Goal: Task Accomplishment & Management: Manage account settings

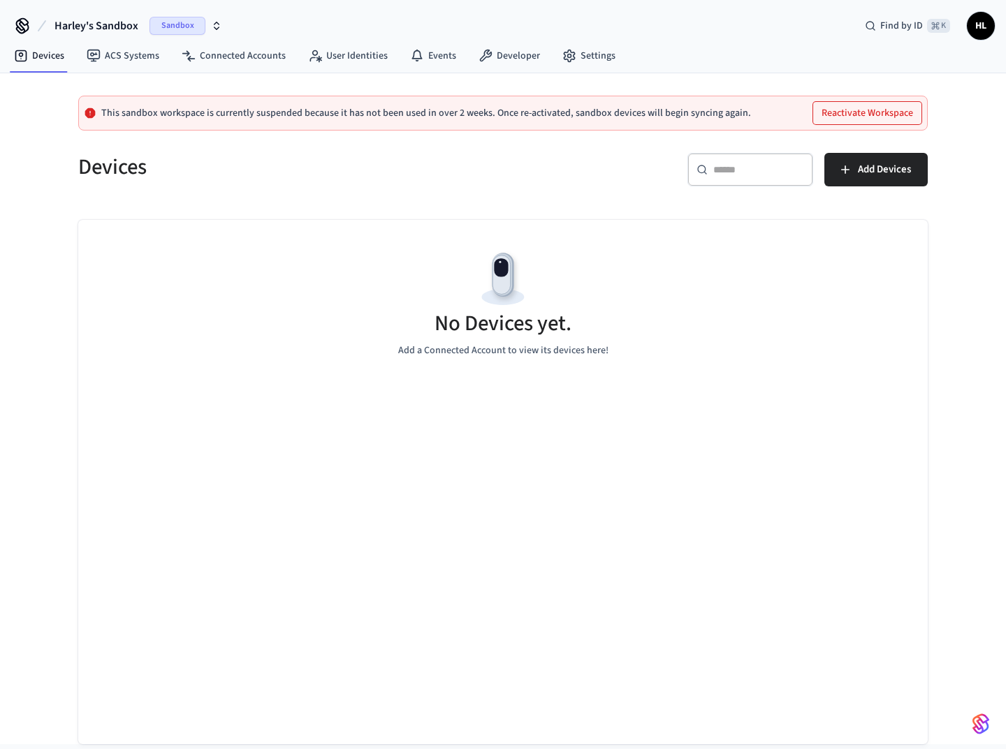
click at [125, 29] on span "Harley's Sandbox" at bounding box center [96, 25] width 84 height 17
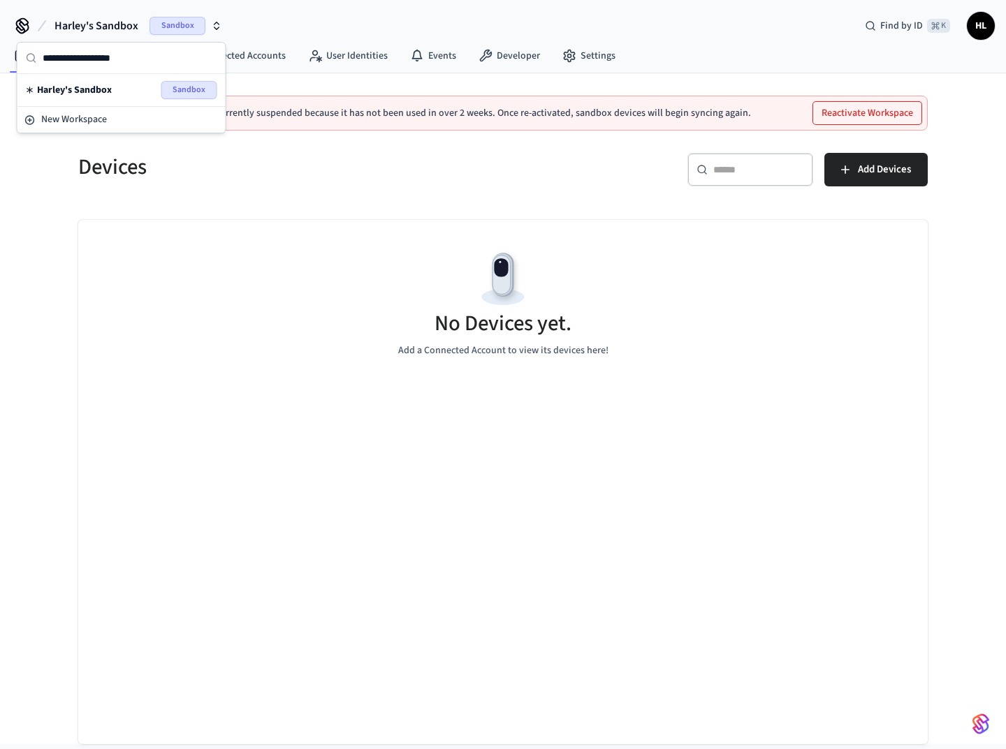
click at [268, 196] on div "Devices" at bounding box center [277, 166] width 433 height 61
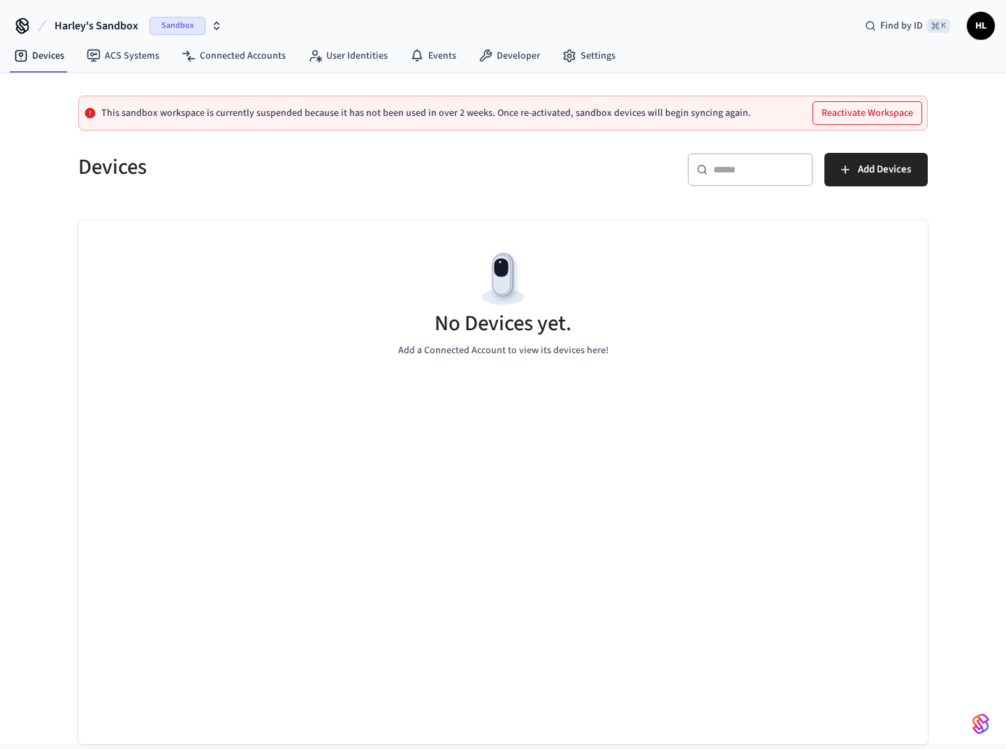
click at [206, 22] on div "Sandbox" at bounding box center [185, 26] width 73 height 18
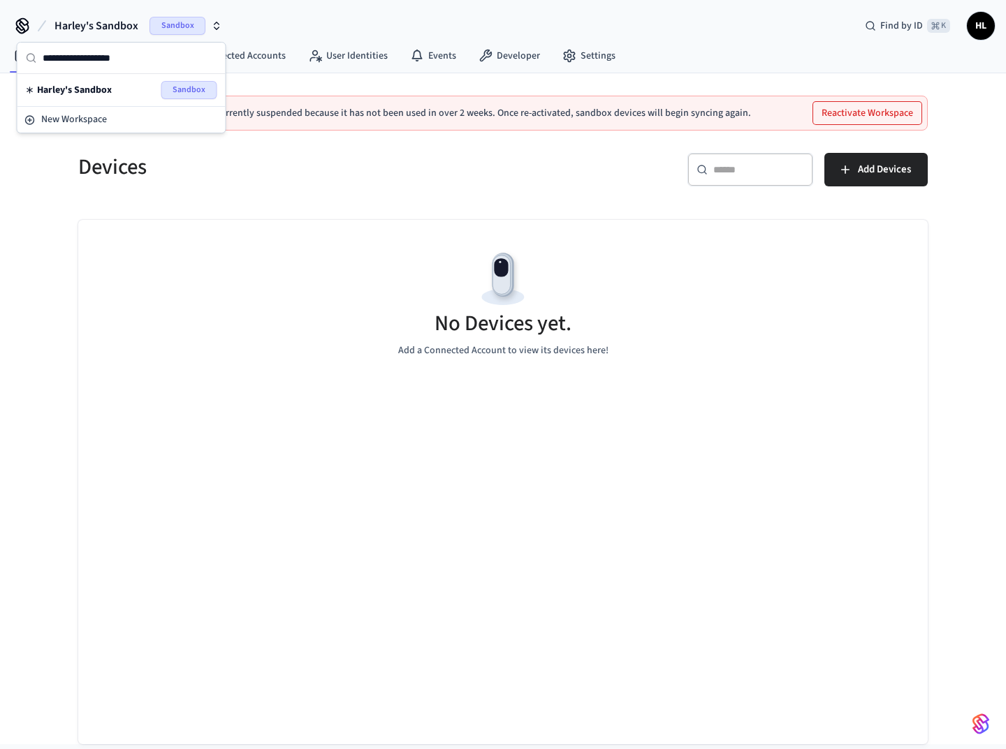
click at [206, 22] on div "Sandbox" at bounding box center [185, 26] width 73 height 18
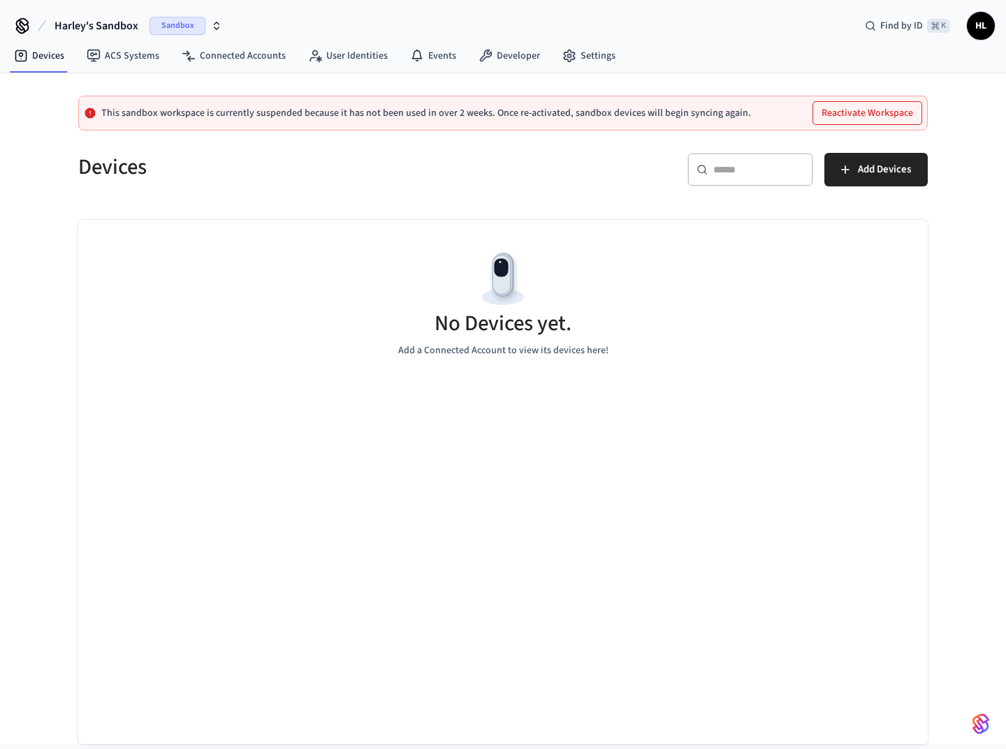
click at [859, 44] on div "Devices ACS Systems Connected Accounts User Identities Events Developer Settings" at bounding box center [503, 57] width 1006 height 33
click at [975, 30] on span "HL" at bounding box center [980, 25] width 25 height 25
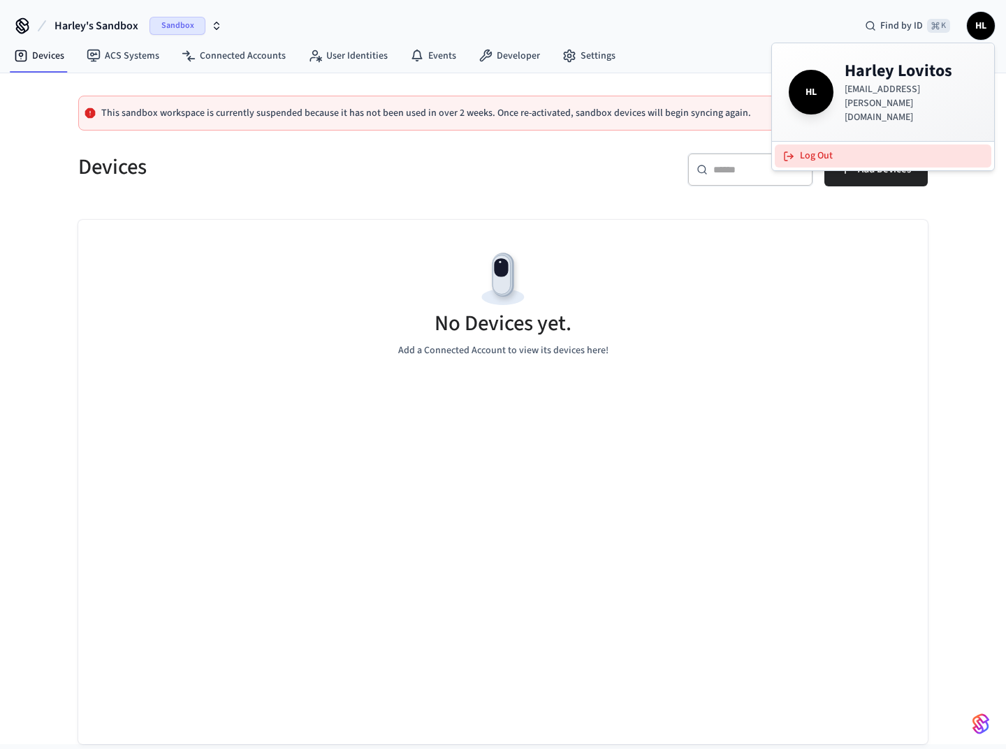
click at [819, 145] on button "Log Out" at bounding box center [883, 156] width 217 height 23
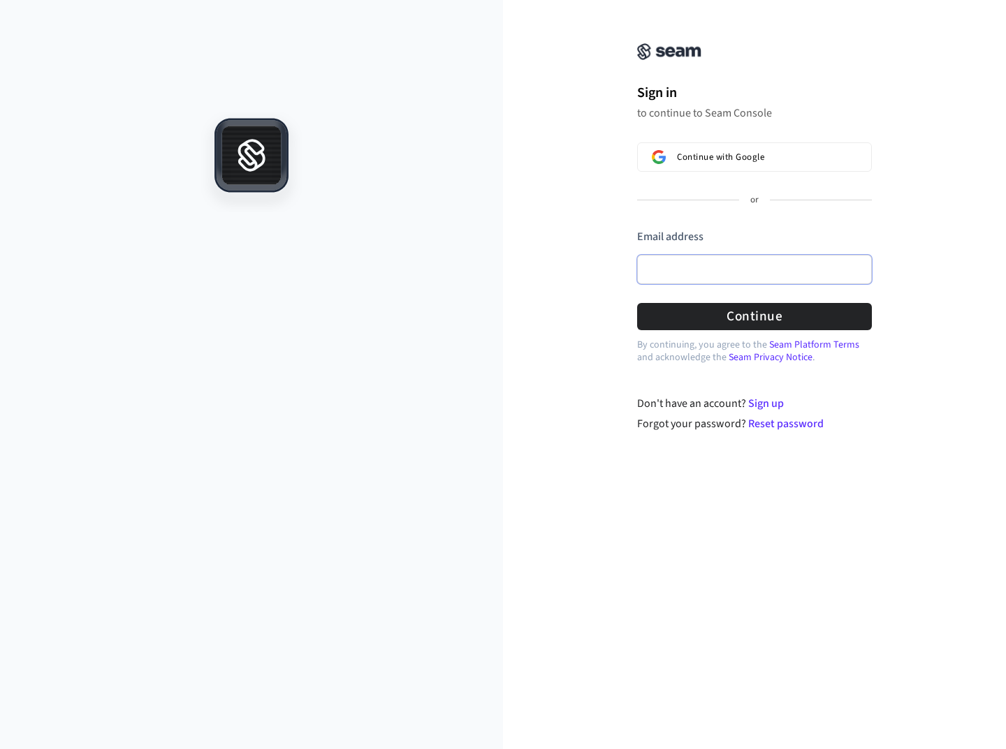
click at [725, 270] on input "Email address" at bounding box center [754, 269] width 235 height 29
click at [698, 266] on input "Email address" at bounding box center [754, 269] width 235 height 29
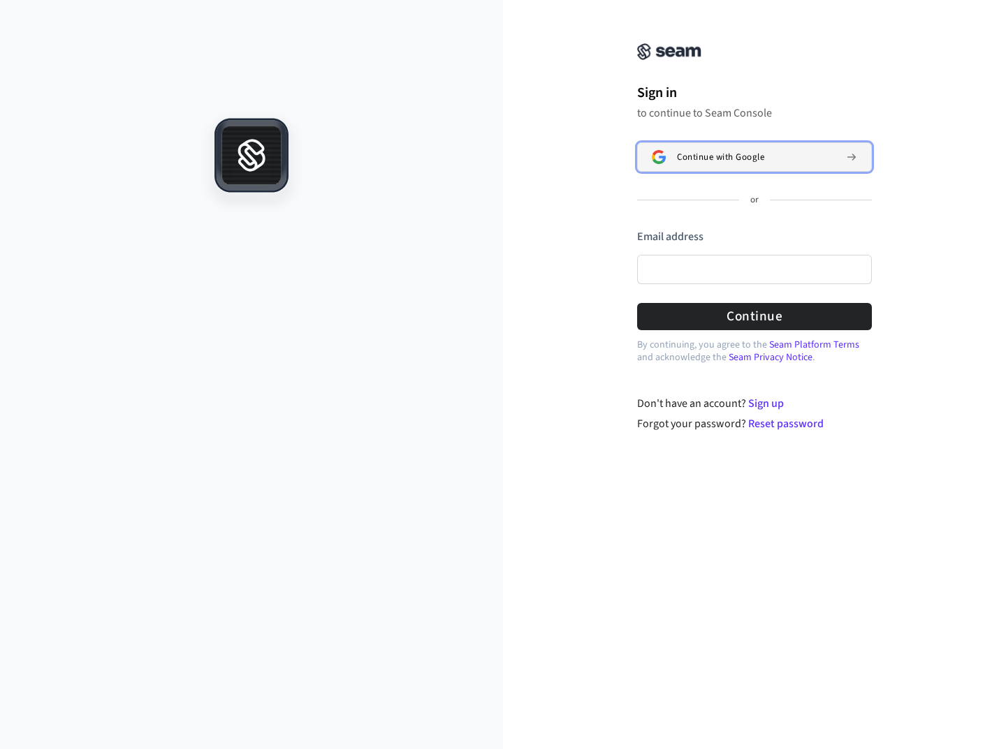
click at [696, 152] on span "Continue with Google" at bounding box center [720, 157] width 87 height 11
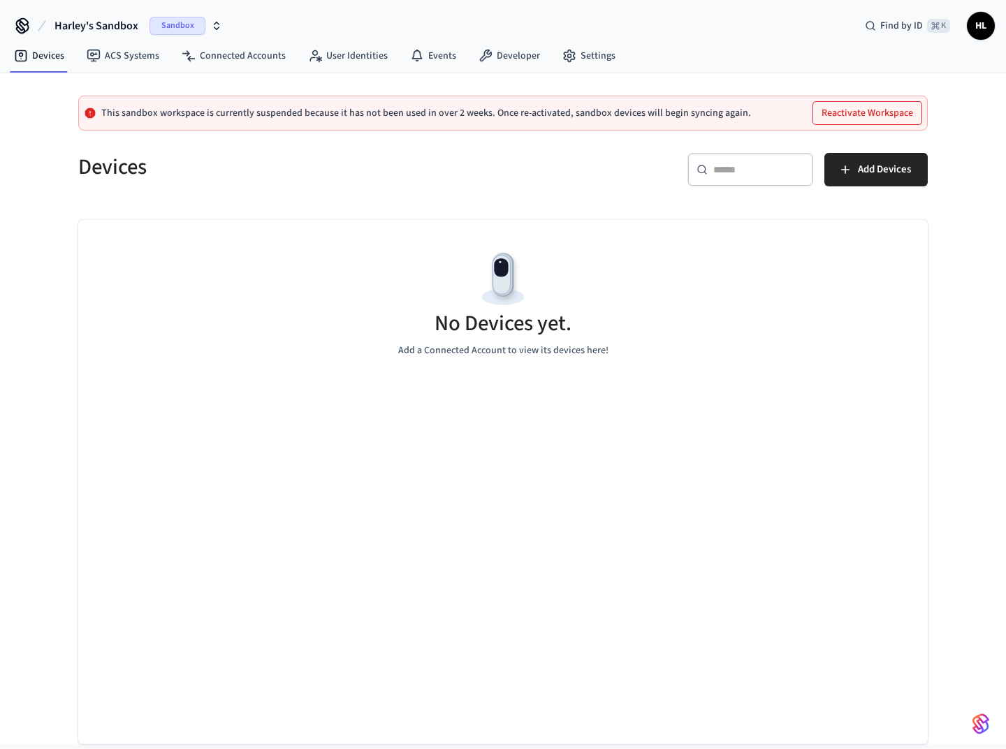
click at [121, 15] on button "Harley's Sandbox Sandbox" at bounding box center [138, 25] width 176 height 29
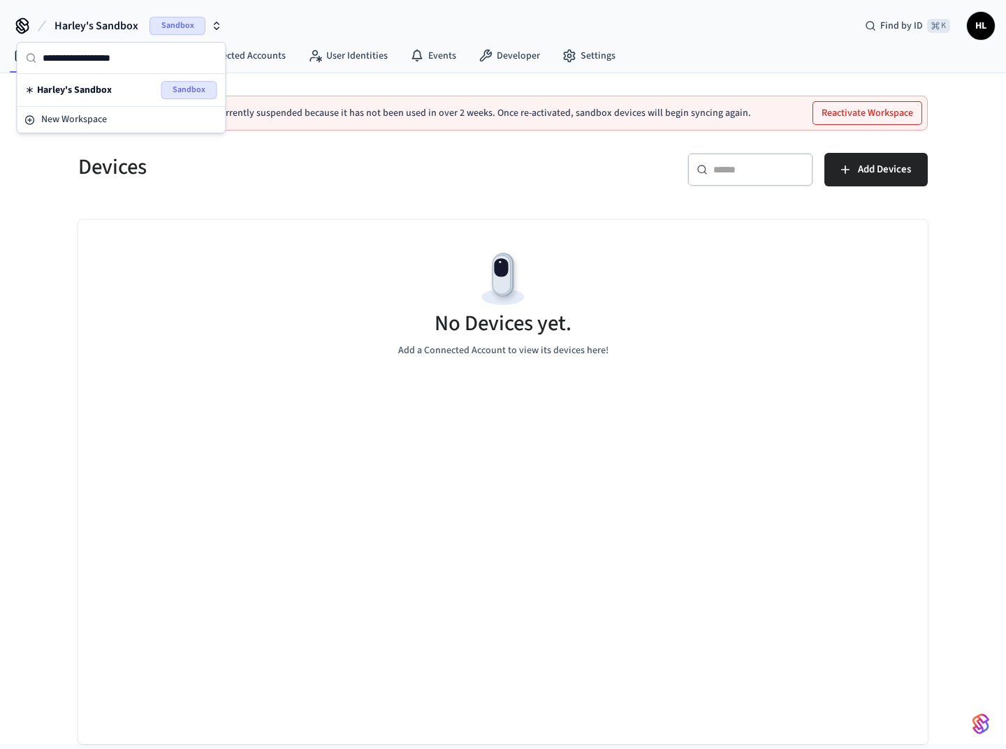
click at [121, 15] on button "Harley's Sandbox Sandbox" at bounding box center [138, 25] width 176 height 29
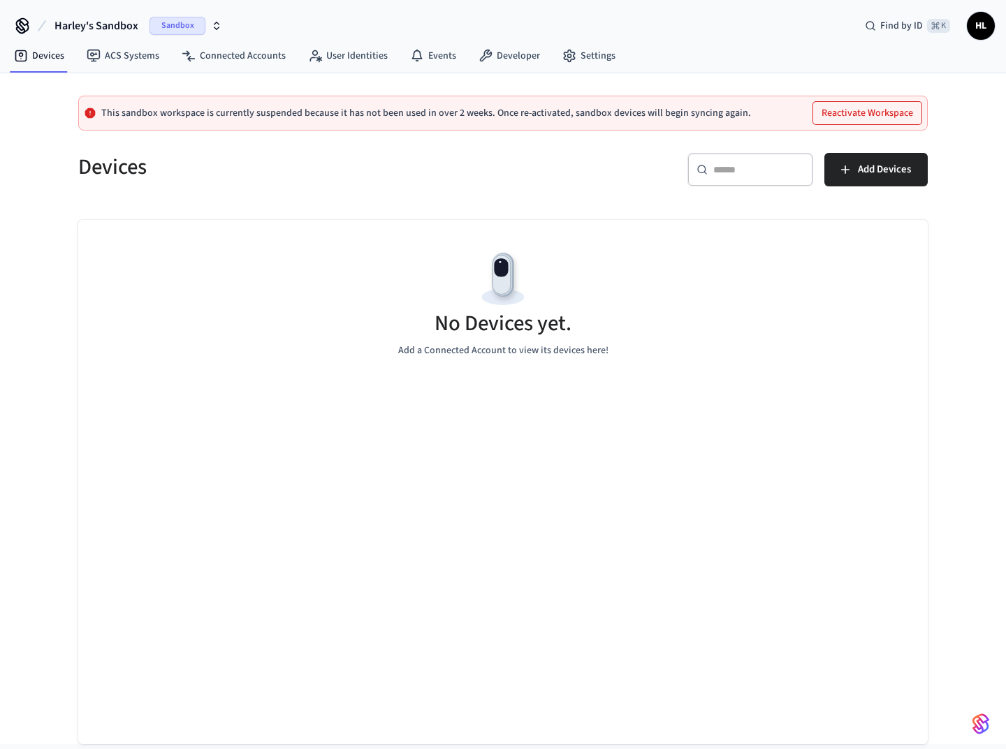
click at [191, 21] on span "Sandbox" at bounding box center [177, 26] width 56 height 18
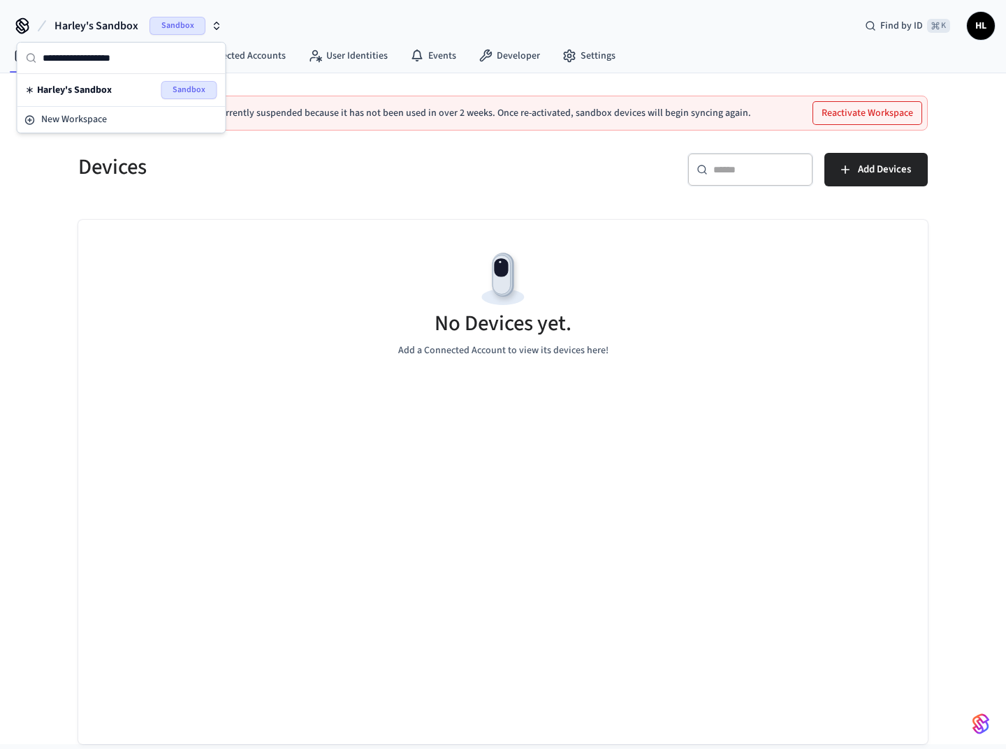
click at [190, 21] on span "Sandbox" at bounding box center [177, 26] width 56 height 18
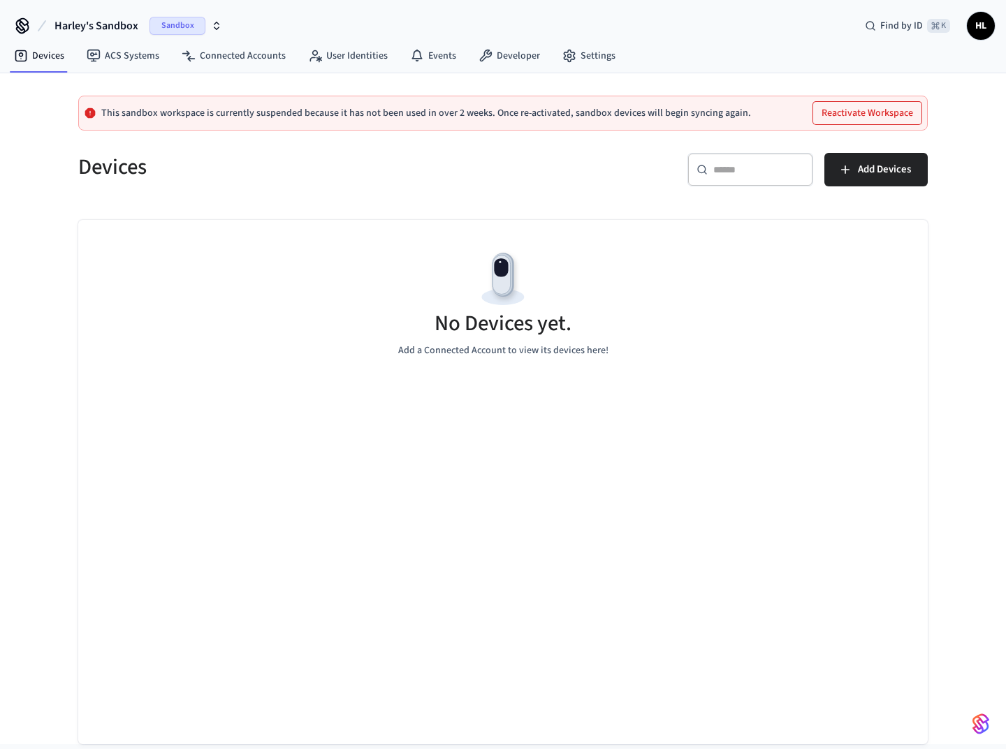
click at [74, 28] on span "Harley's Sandbox" at bounding box center [96, 25] width 84 height 17
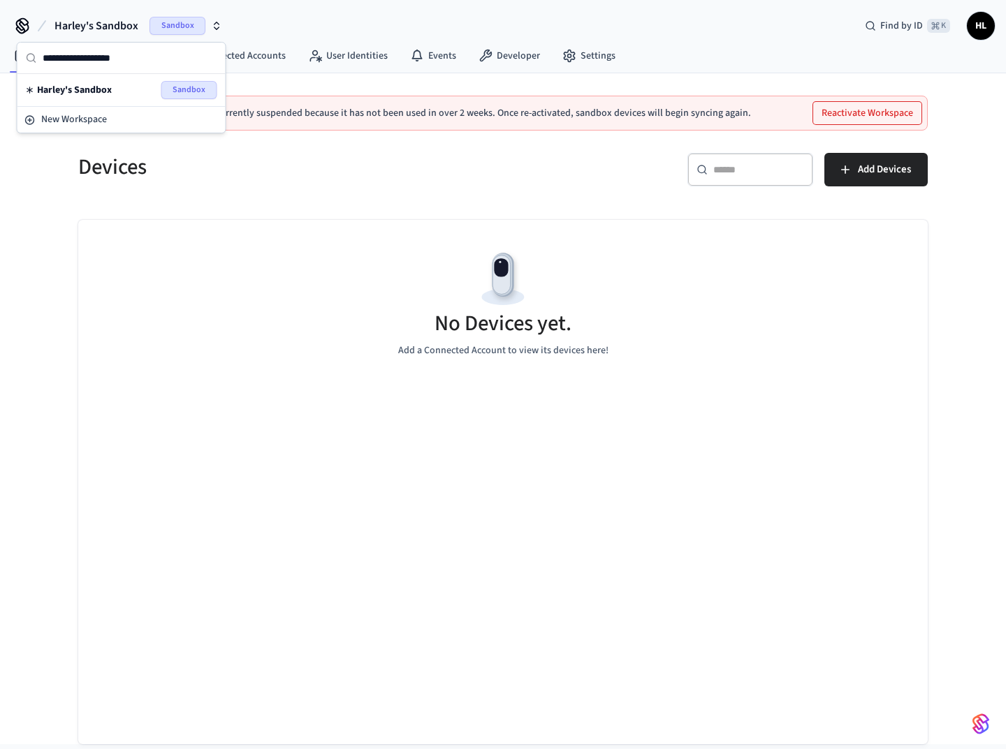
click at [74, 28] on span "Harley's Sandbox" at bounding box center [96, 25] width 84 height 17
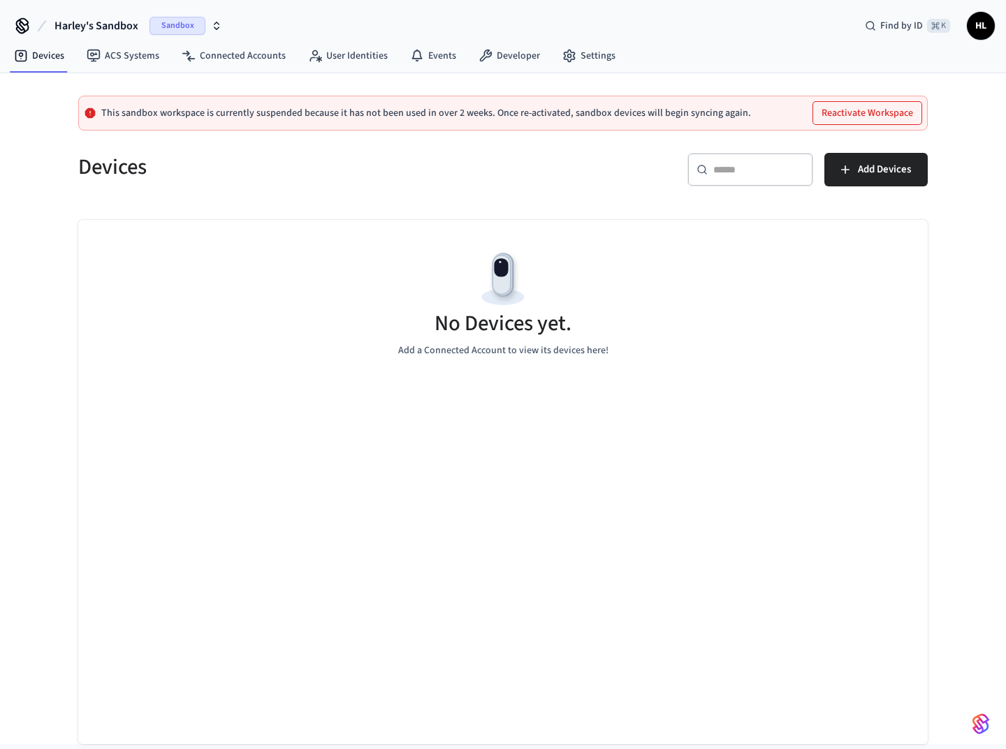
click at [974, 29] on span "HL" at bounding box center [980, 25] width 25 height 25
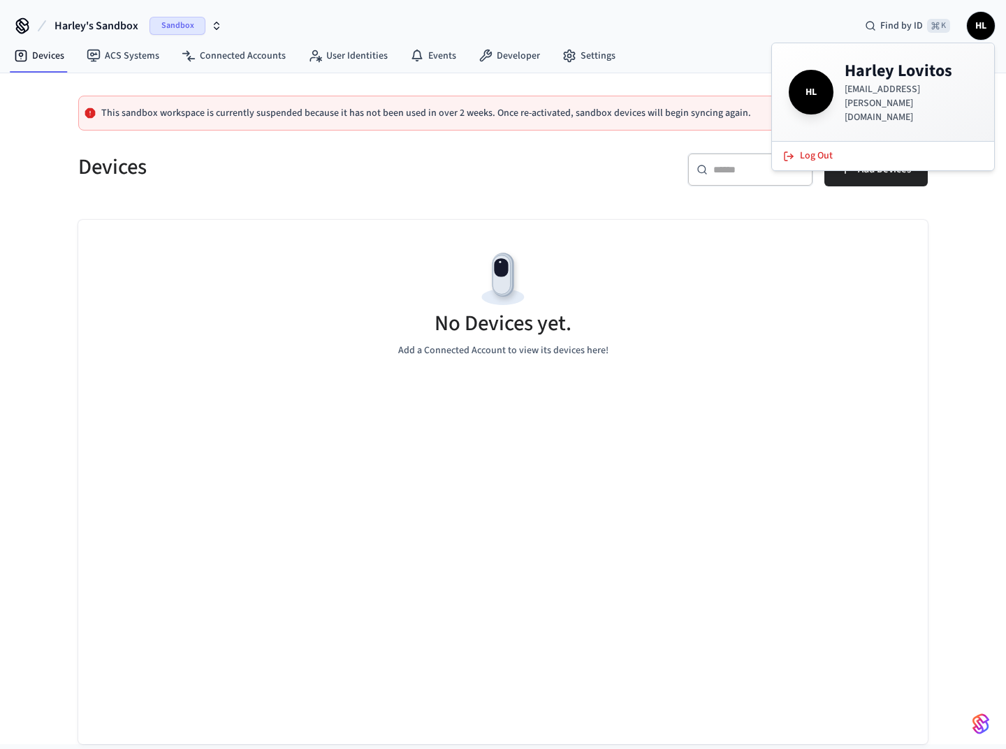
click at [974, 29] on span "HL" at bounding box center [980, 25] width 25 height 25
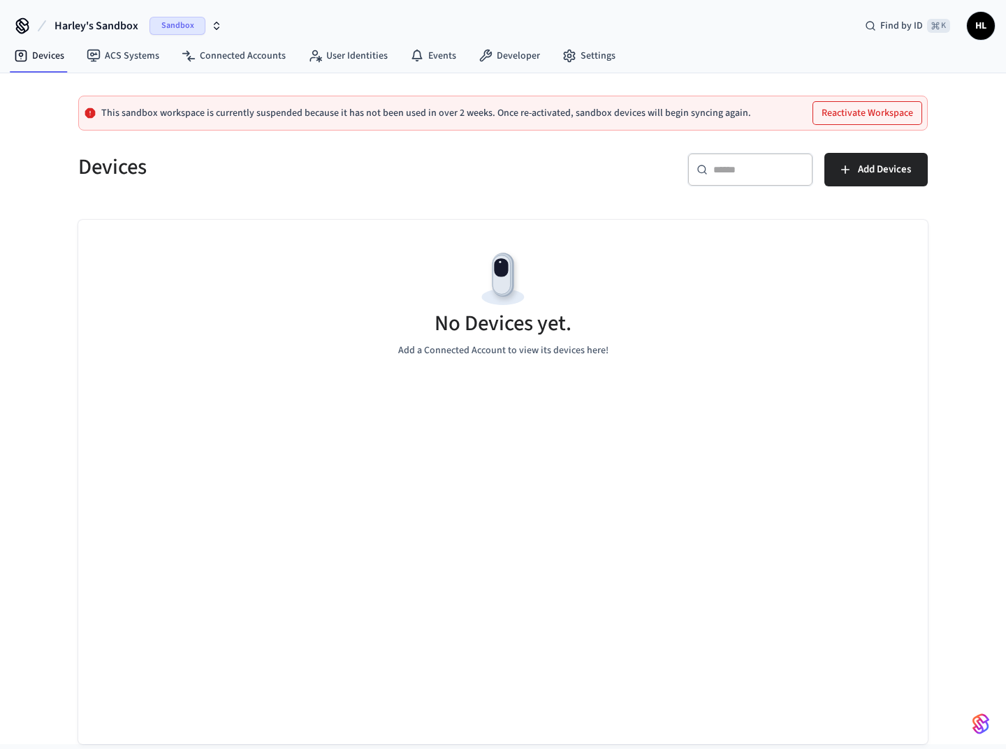
click at [974, 29] on span "HL" at bounding box center [980, 25] width 25 height 25
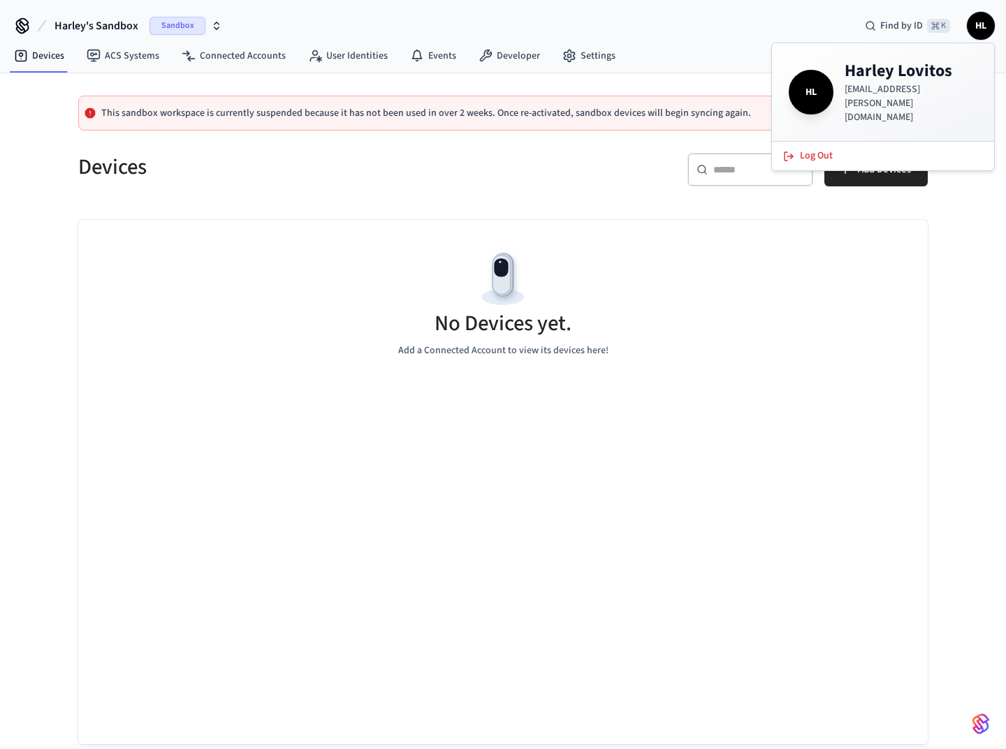
click at [974, 29] on span "HL" at bounding box center [980, 25] width 25 height 25
